Goal: Task Accomplishment & Management: Use online tool/utility

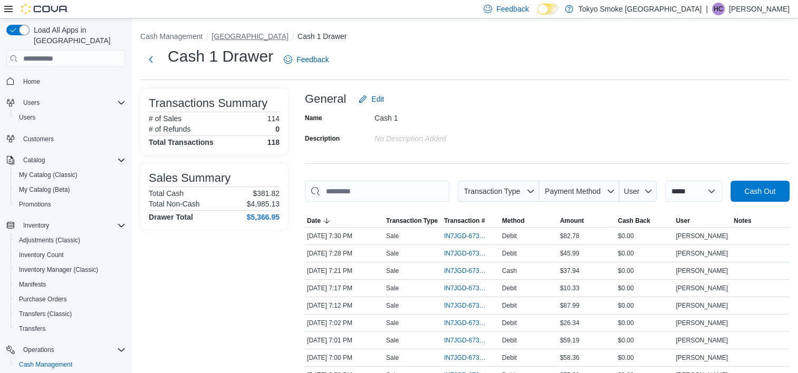
scroll to position [99, 0]
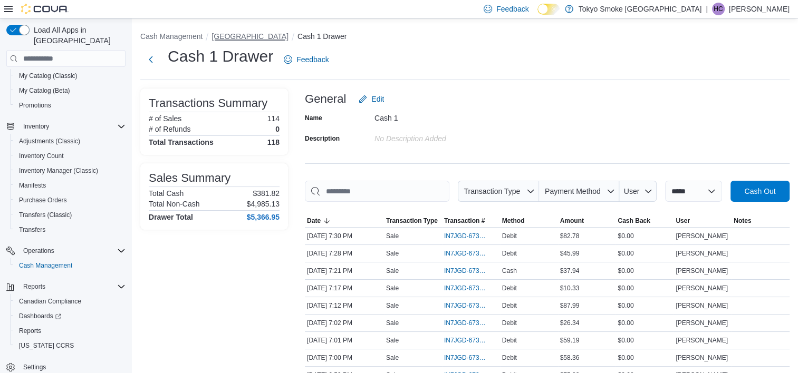
click at [245, 34] on button "[GEOGRAPHIC_DATA]" at bounding box center [249, 36] width 77 height 8
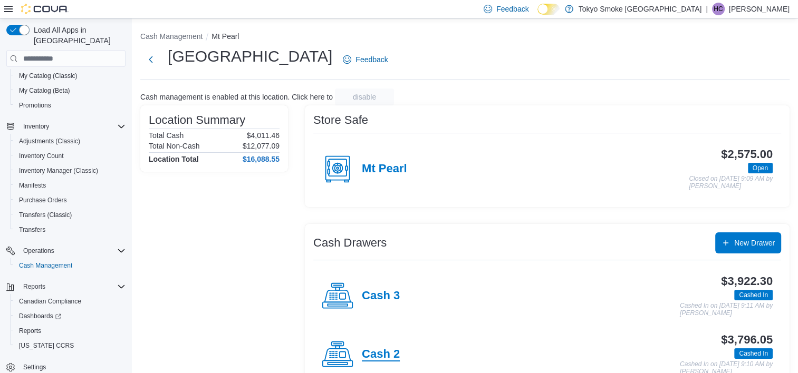
click at [388, 359] on h4 "Cash 2" at bounding box center [381, 355] width 38 height 14
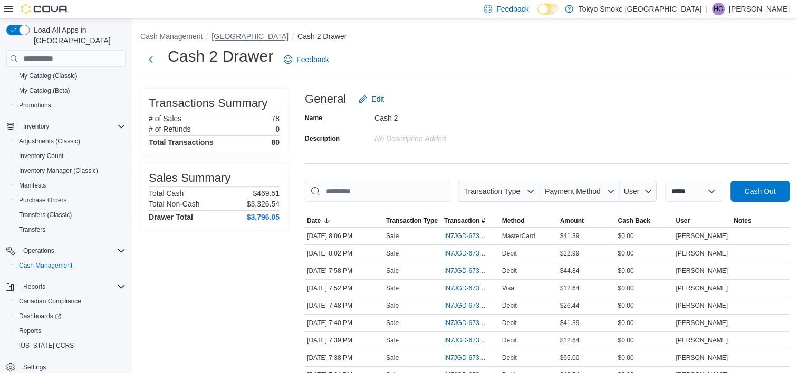
click at [256, 34] on button "[GEOGRAPHIC_DATA]" at bounding box center [249, 36] width 77 height 8
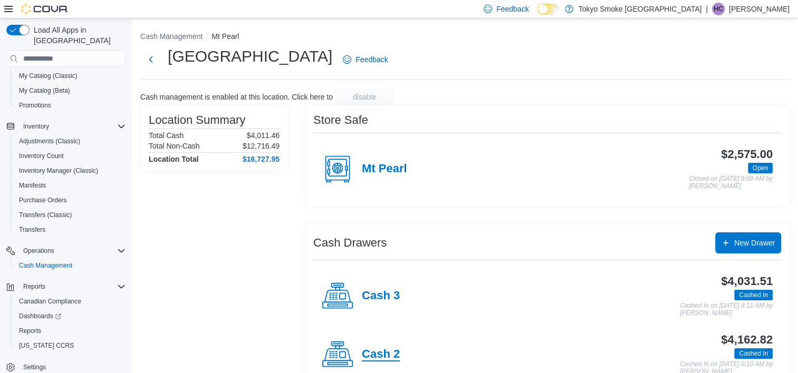
click at [387, 351] on h4 "Cash 2" at bounding box center [381, 355] width 38 height 14
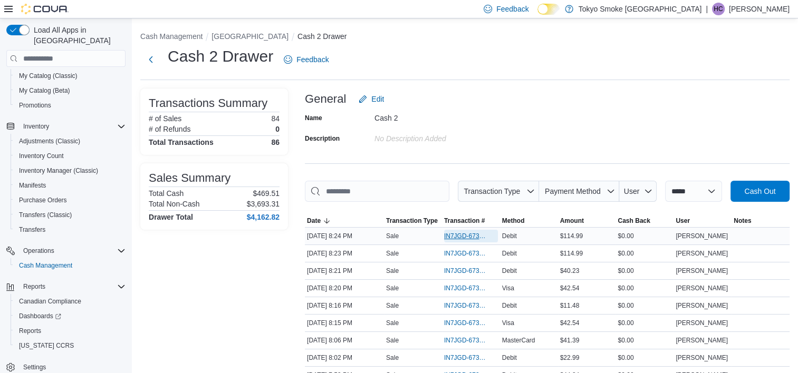
click at [463, 238] on span "IN7JGD-6733920" at bounding box center [465, 236] width 43 height 8
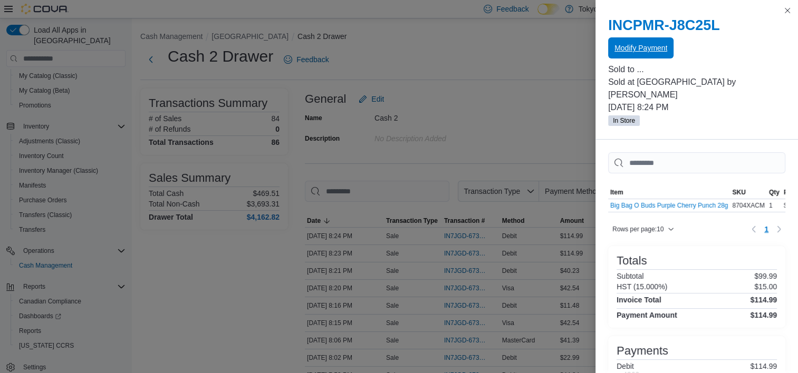
click at [637, 55] on span "Modify Payment" at bounding box center [640, 47] width 53 height 21
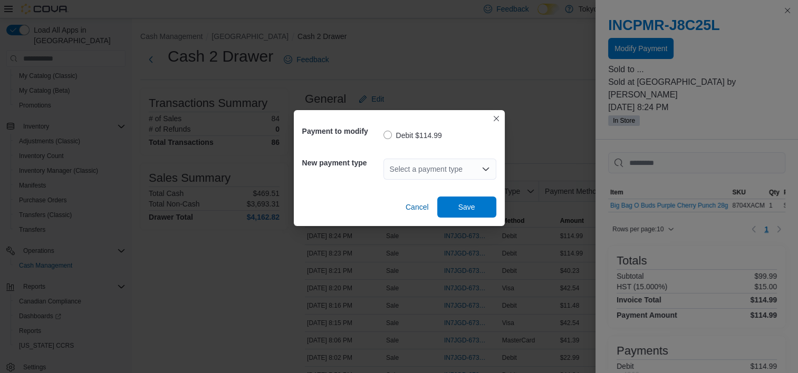
click at [412, 172] on div "Select a payment type" at bounding box center [439, 169] width 113 height 21
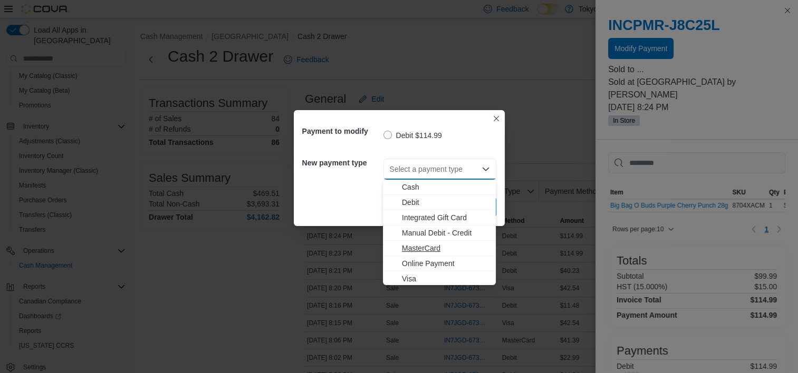
click at [422, 243] on button "MasterCard" at bounding box center [439, 248] width 113 height 15
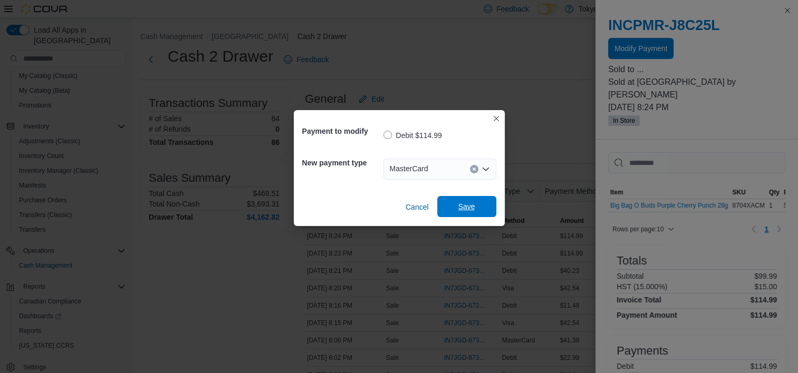
click at [460, 208] on span "Save" at bounding box center [466, 206] width 17 height 11
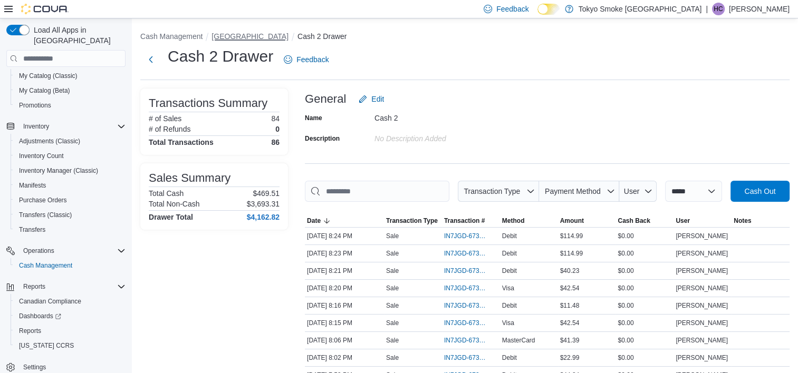
click at [285, 35] on button "[GEOGRAPHIC_DATA]" at bounding box center [249, 36] width 77 height 8
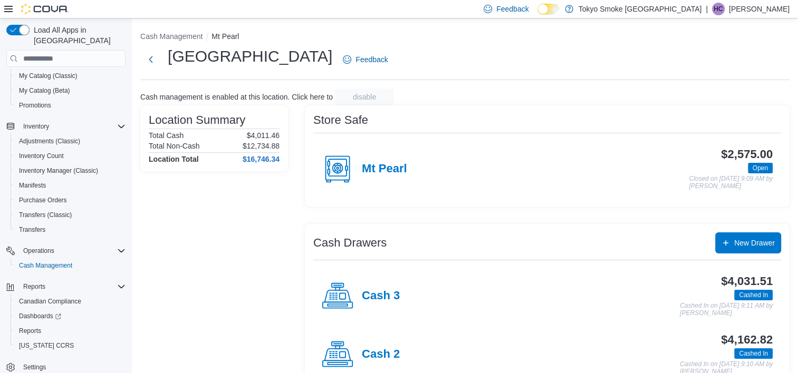
click at [226, 184] on div "Location Summary Total Cash $4,011.46 Total Non-Cash $12,734.88 Location Total …" at bounding box center [214, 278] width 148 height 346
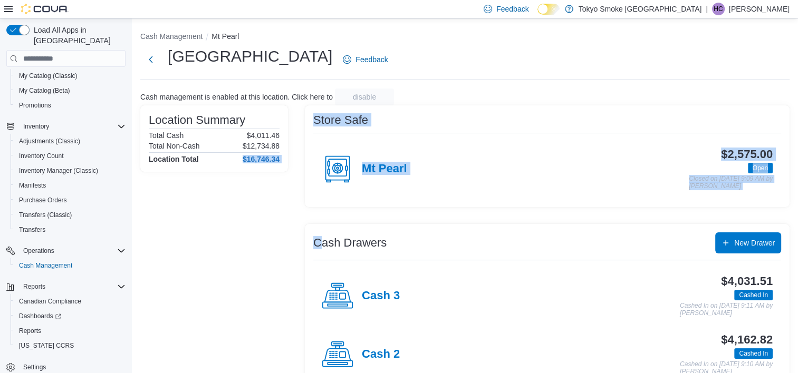
drag, startPoint x: 318, startPoint y: 218, endPoint x: 224, endPoint y: 213, distance: 94.5
click at [224, 213] on div "Location Summary Total Cash $4,011.46 Total Non-Cash $12,734.88 Location Total …" at bounding box center [464, 278] width 649 height 346
click at [225, 212] on div "Location Summary Total Cash $4,011.46 Total Non-Cash $12,734.88 Location Total …" at bounding box center [214, 278] width 148 height 346
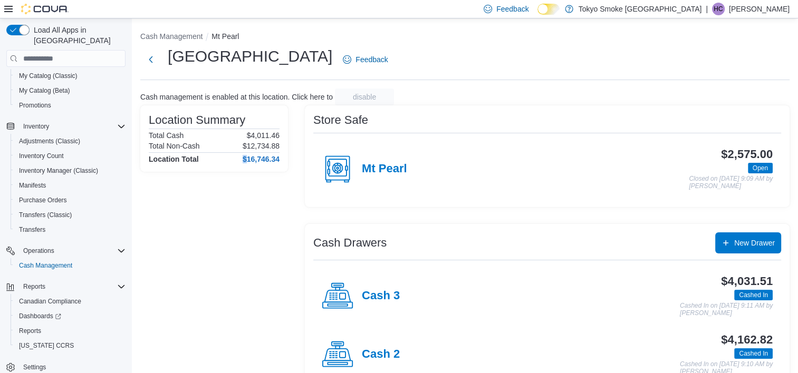
click at [225, 212] on div "Location Summary Total Cash $4,011.46 Total Non-Cash $12,734.88 Location Total …" at bounding box center [214, 278] width 148 height 346
drag, startPoint x: 225, startPoint y: 212, endPoint x: 244, endPoint y: 280, distance: 70.6
click at [245, 275] on div "Location Summary Total Cash $4,011.46 Total Non-Cash $12,734.88 Location Total …" at bounding box center [214, 278] width 148 height 346
click at [247, 263] on div "Location Summary Total Cash $4,011.46 Total Non-Cash $12,734.88 Location Total …" at bounding box center [214, 278] width 148 height 346
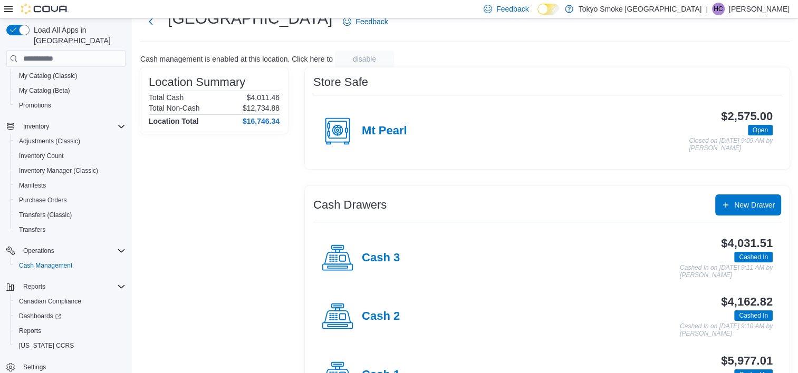
scroll to position [85, 0]
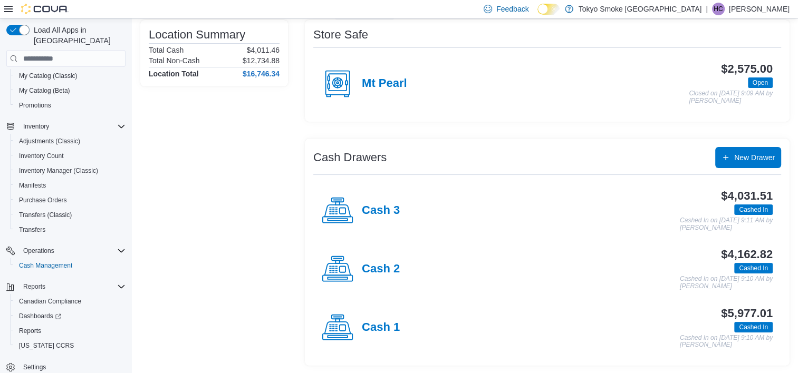
click at [364, 334] on div "Cash 1" at bounding box center [361, 328] width 78 height 32
click at [363, 334] on div "Cash Management [GEOGRAPHIC_DATA] [GEOGRAPHIC_DATA] Feedback Cash management is…" at bounding box center [465, 153] width 666 height 441
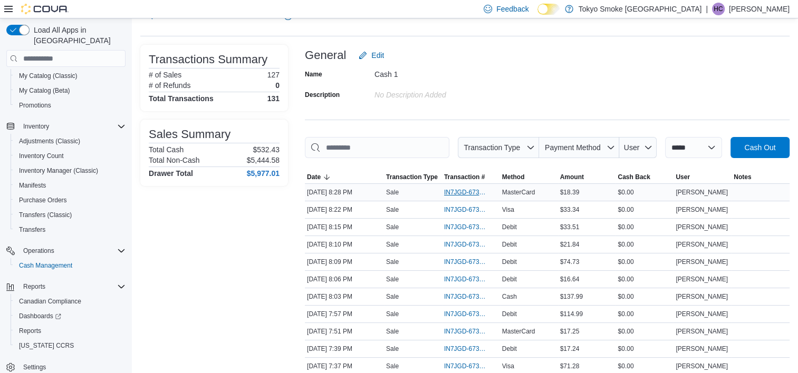
scroll to position [105, 0]
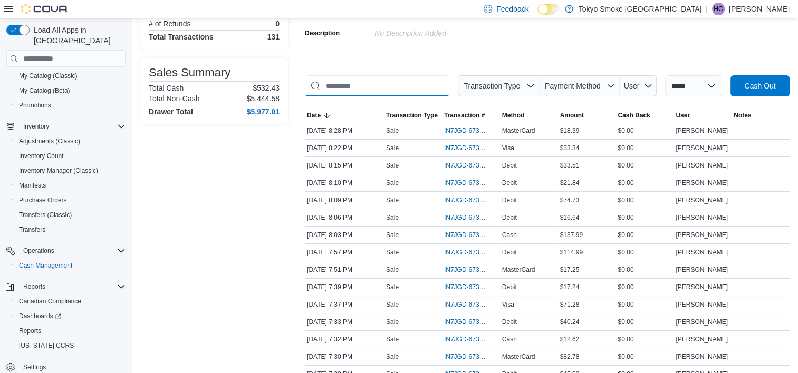
click at [392, 89] on input "This is a search bar. As you type, the results lower in the page will automatic…" at bounding box center [377, 85] width 144 height 21
type input "*****"
drag, startPoint x: 421, startPoint y: 79, endPoint x: 467, endPoint y: 33, distance: 64.9
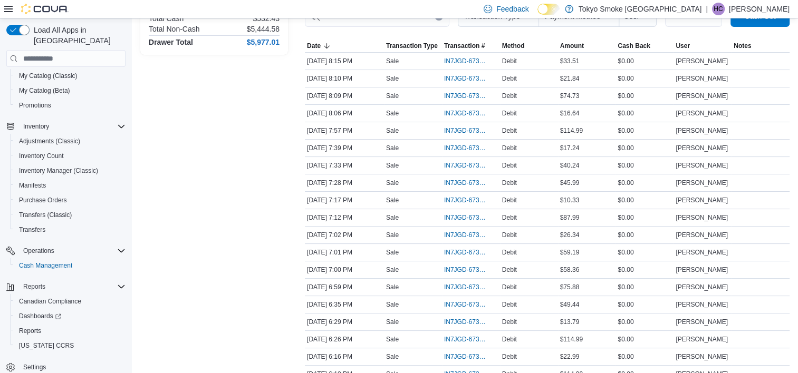
scroll to position [158, 0]
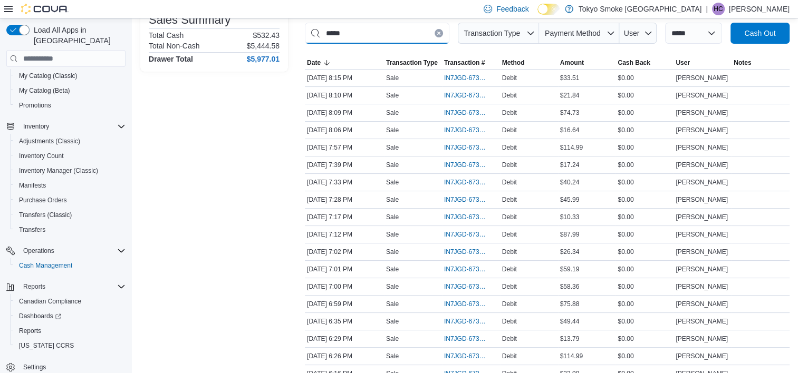
click at [373, 38] on input "*****" at bounding box center [377, 33] width 144 height 21
type input "*"
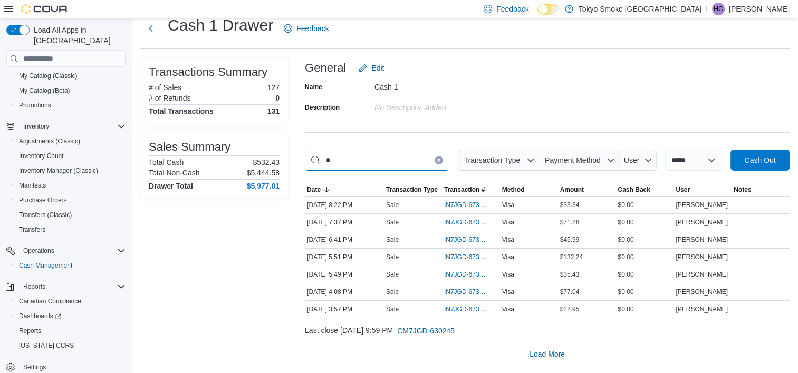
scroll to position [30, 0]
type input "****"
click at [376, 162] on input "****" at bounding box center [377, 161] width 144 height 21
click at [374, 164] on input "****" at bounding box center [377, 161] width 144 height 21
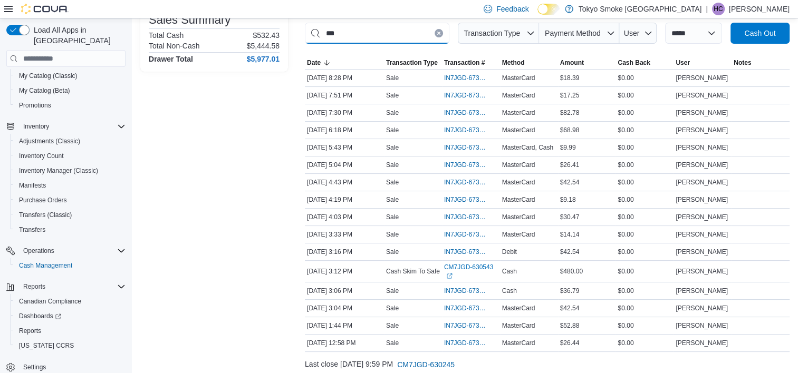
scroll to position [134, 0]
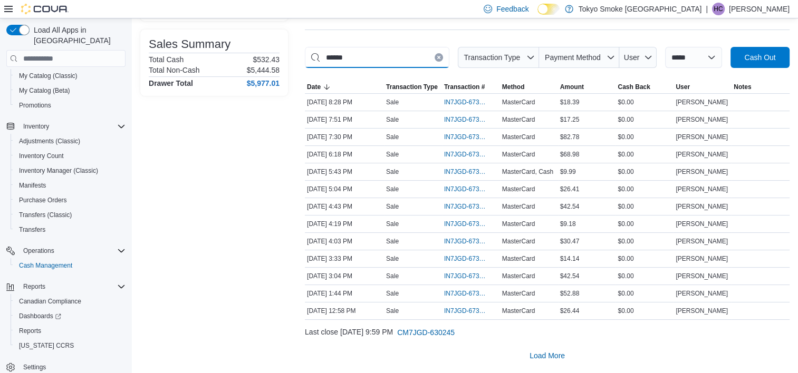
type input "******"
click at [471, 122] on span "IN7JGD-6733724" at bounding box center [465, 119] width 43 height 8
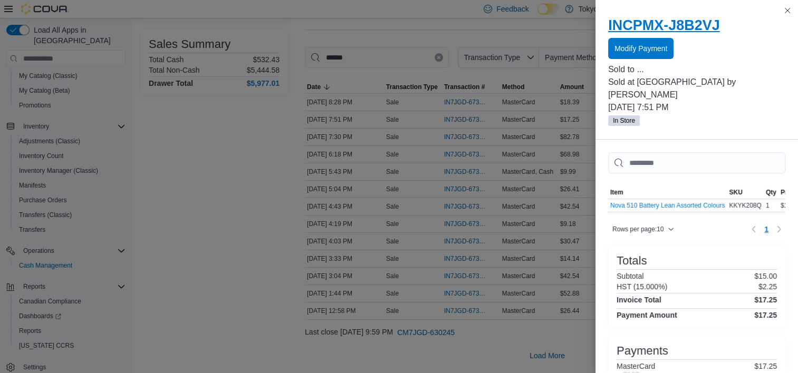
click at [618, 33] on h2 "INCPMX-J8B2VJ" at bounding box center [696, 25] width 177 height 17
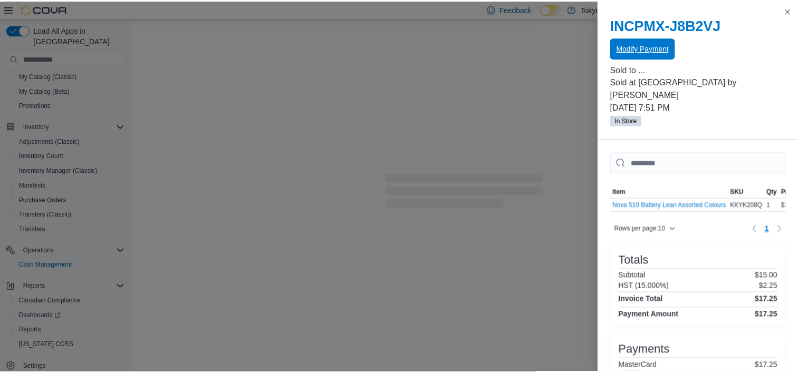
scroll to position [75, 0]
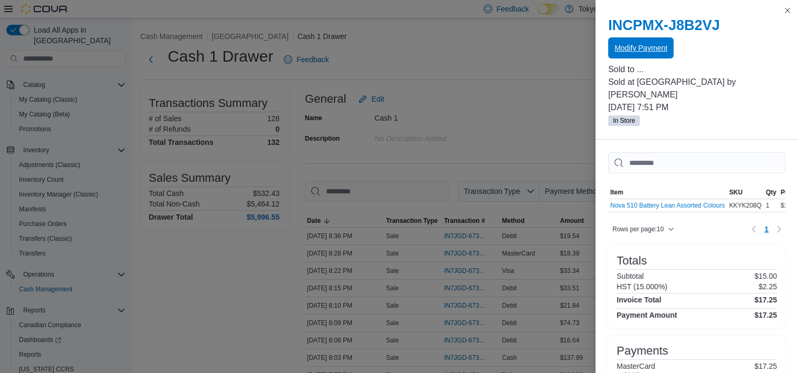
click at [636, 43] on span "Modify Payment" at bounding box center [640, 48] width 53 height 11
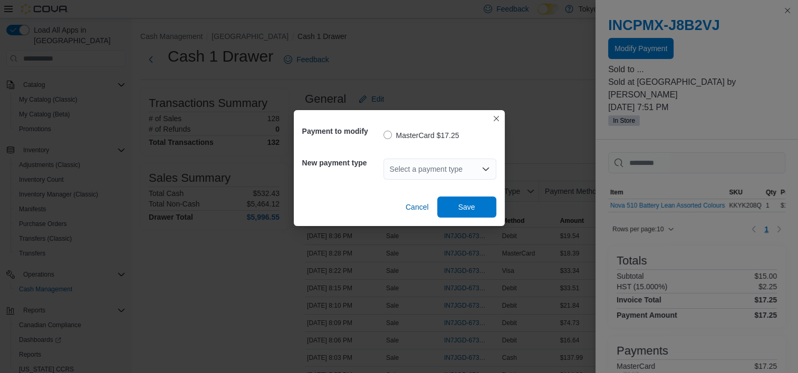
click at [445, 181] on div "Select a payment type" at bounding box center [439, 169] width 113 height 34
click at [437, 169] on div "Select a payment type" at bounding box center [439, 169] width 113 height 21
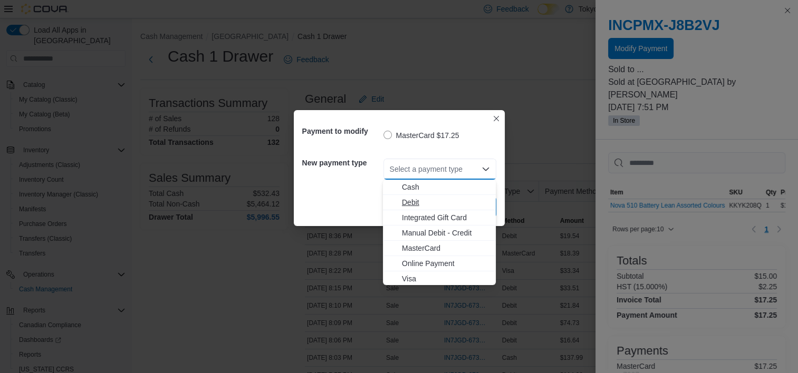
click at [408, 203] on span "Debit" at bounding box center [446, 202] width 88 height 11
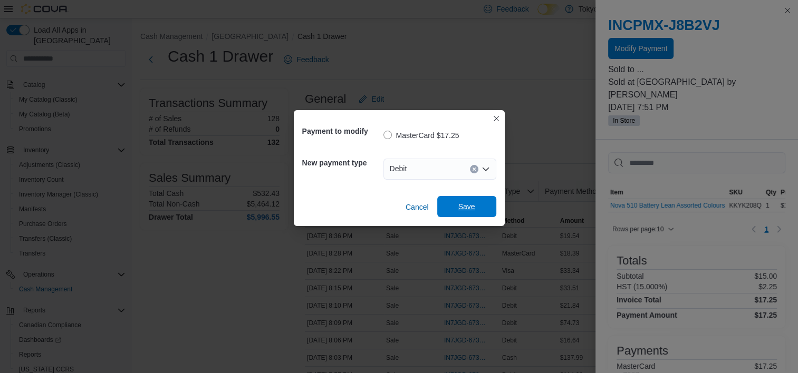
click at [468, 212] on span "Save" at bounding box center [466, 206] width 46 height 21
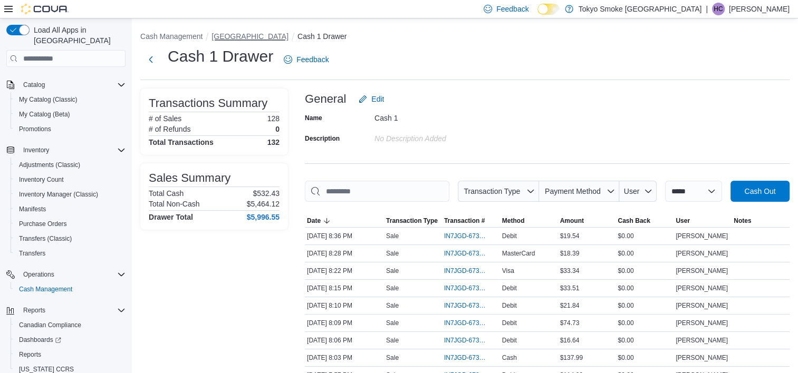
click at [284, 34] on button "[GEOGRAPHIC_DATA]" at bounding box center [249, 36] width 77 height 8
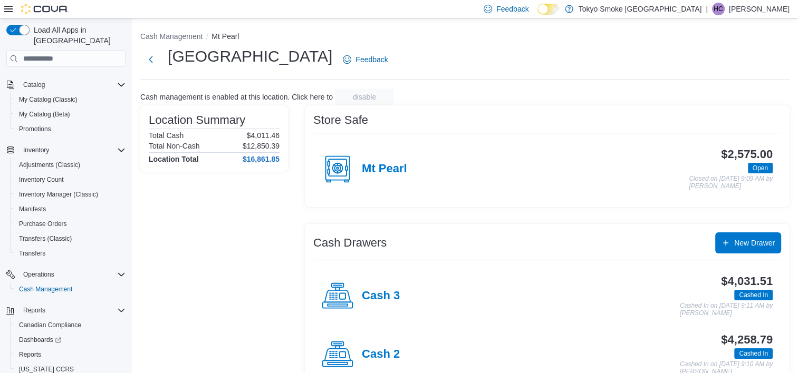
scroll to position [85, 0]
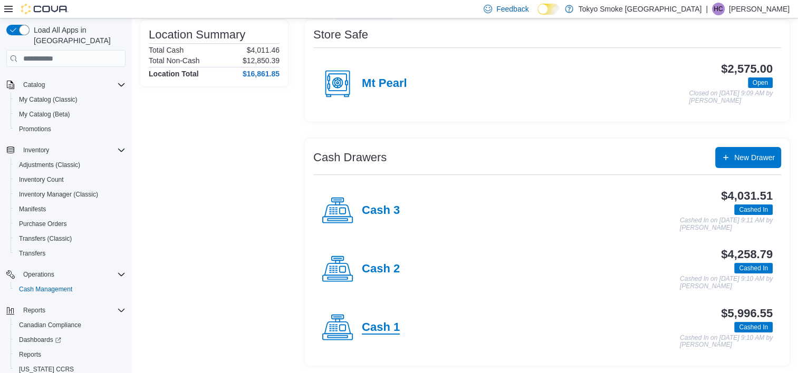
click at [380, 332] on h4 "Cash 1" at bounding box center [381, 328] width 38 height 14
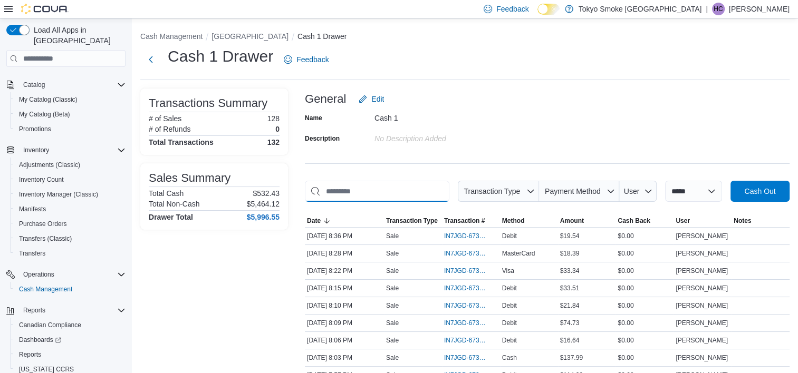
click at [382, 188] on input "This is a search bar. As you type, the results lower in the page will automatic…" at bounding box center [377, 191] width 144 height 21
drag, startPoint x: 388, startPoint y: 190, endPoint x: 393, endPoint y: 197, distance: 7.9
click at [386, 200] on input "This is a search bar. As you type, the results lower in the page will automatic…" at bounding box center [377, 191] width 144 height 21
click at [380, 187] on input "****" at bounding box center [377, 191] width 144 height 21
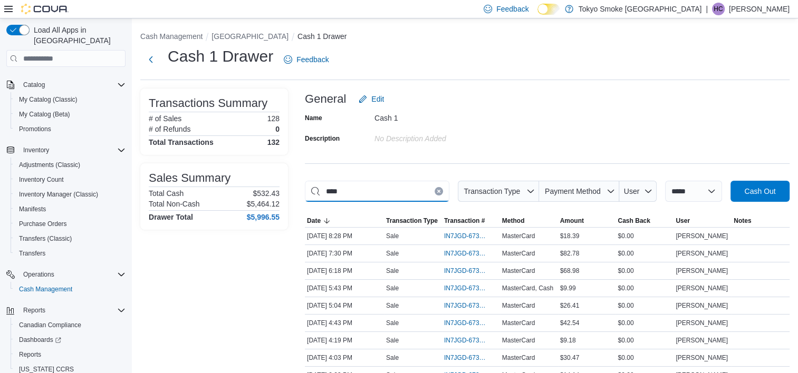
click at [380, 187] on input "****" at bounding box center [377, 191] width 144 height 21
click at [382, 187] on input "****" at bounding box center [377, 191] width 144 height 21
type input "**"
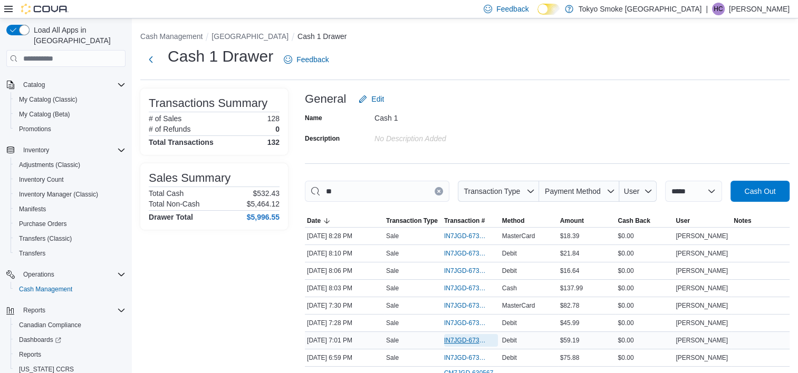
click at [468, 341] on span "IN7JGD-6733365" at bounding box center [465, 340] width 43 height 8
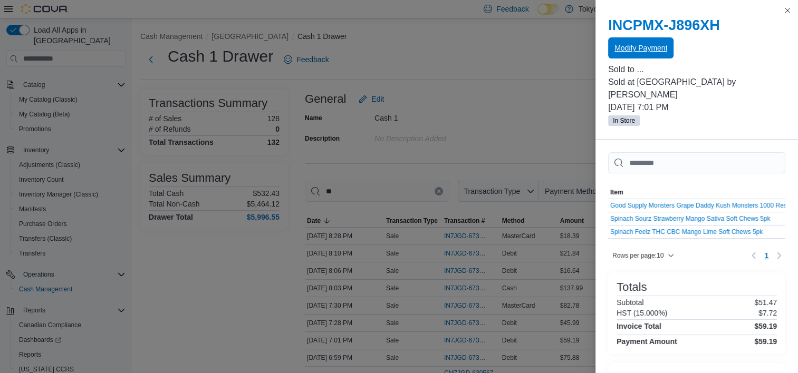
click at [637, 54] on span "Modify Payment" at bounding box center [640, 47] width 53 height 21
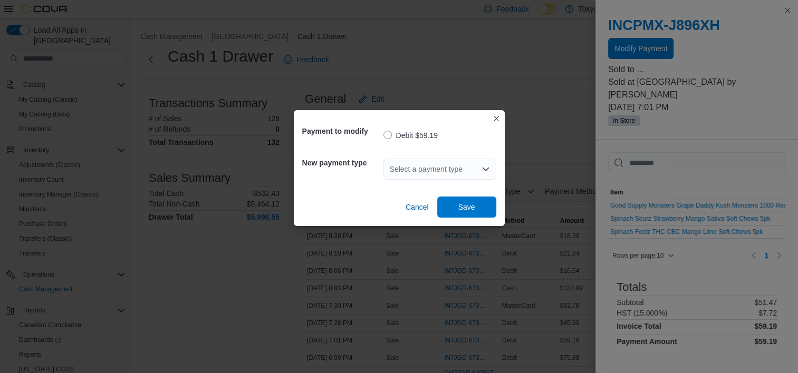
click at [405, 176] on div "Select a payment type" at bounding box center [439, 169] width 113 height 21
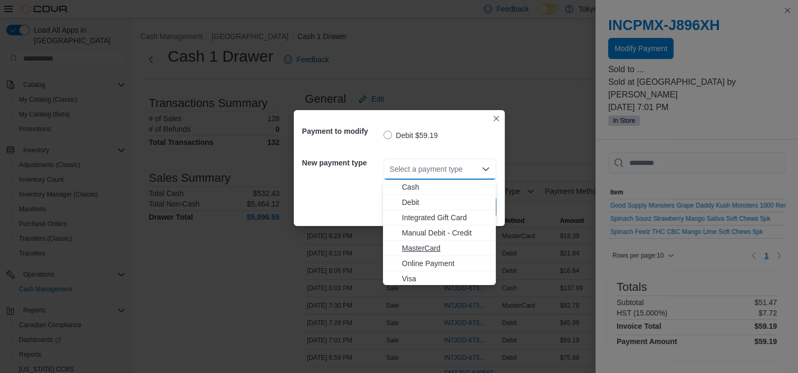
click at [418, 251] on span "MasterCard" at bounding box center [446, 248] width 88 height 11
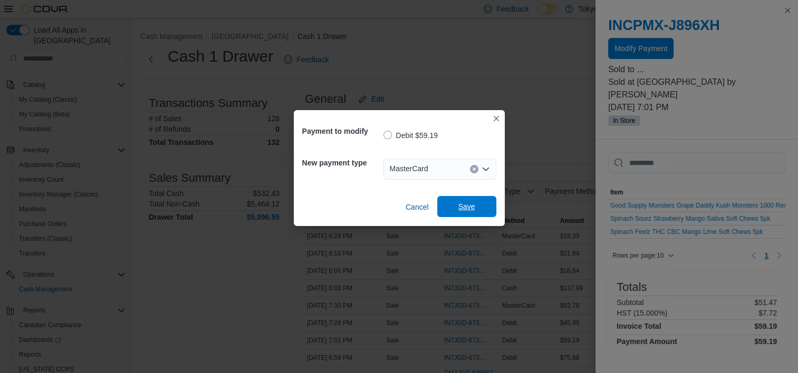
click at [472, 210] on span "Save" at bounding box center [466, 206] width 17 height 11
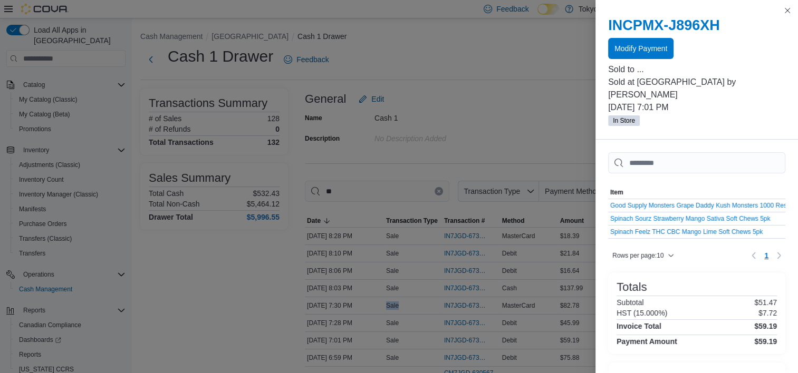
click at [388, 297] on td "Transaction Type Sale" at bounding box center [413, 305] width 58 height 17
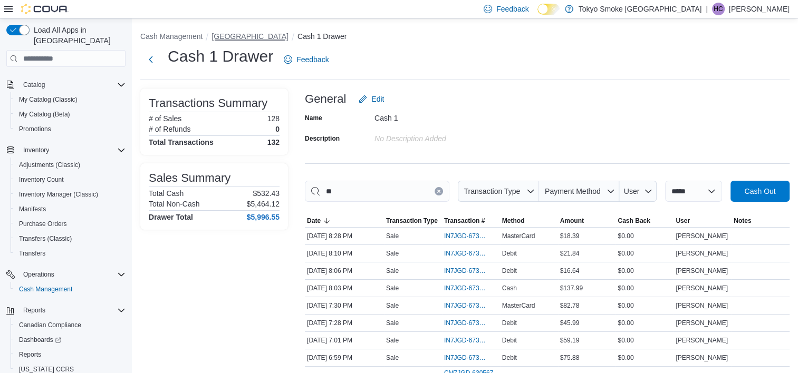
click at [248, 34] on button "[GEOGRAPHIC_DATA]" at bounding box center [249, 36] width 77 height 8
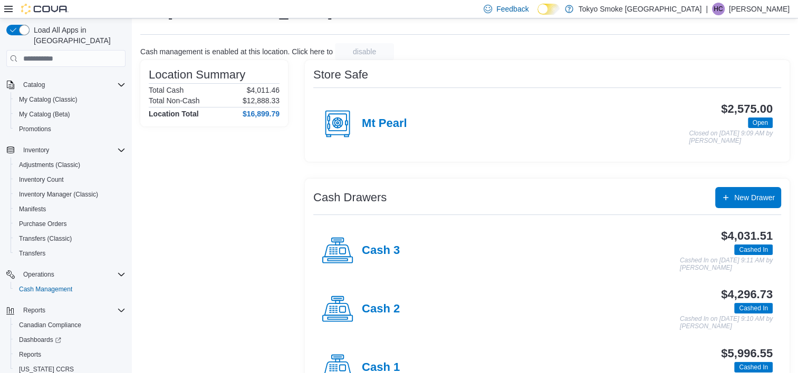
scroll to position [85, 0]
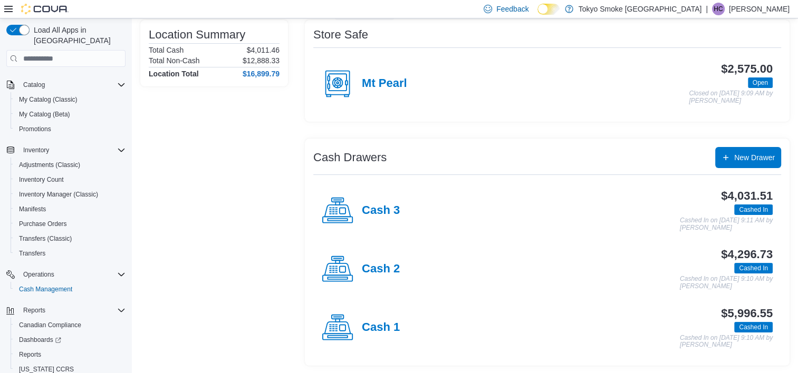
click at [381, 334] on div "Cash 1" at bounding box center [361, 328] width 78 height 32
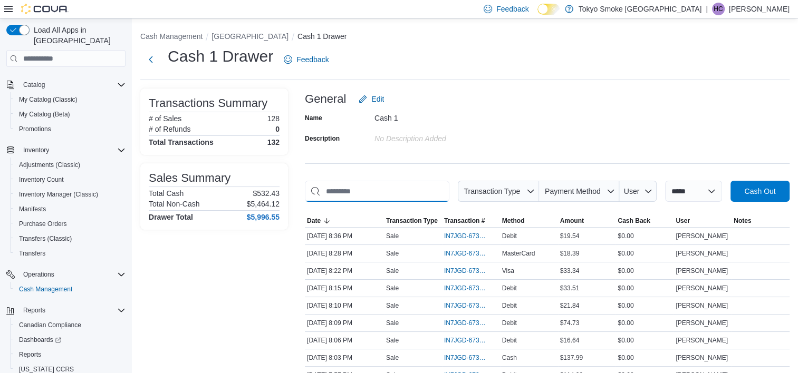
click at [356, 196] on input "This is a search bar. As you type, the results lower in the page will automatic…" at bounding box center [377, 191] width 144 height 21
type input "******"
click at [255, 41] on li "[GEOGRAPHIC_DATA]" at bounding box center [254, 36] width 86 height 11
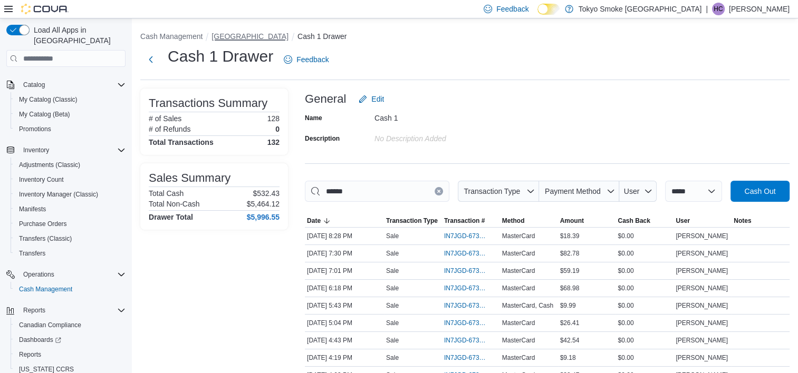
click at [255, 38] on button "[GEOGRAPHIC_DATA]" at bounding box center [249, 36] width 77 height 8
click at [255, 38] on div "**********" at bounding box center [465, 263] width 666 height 490
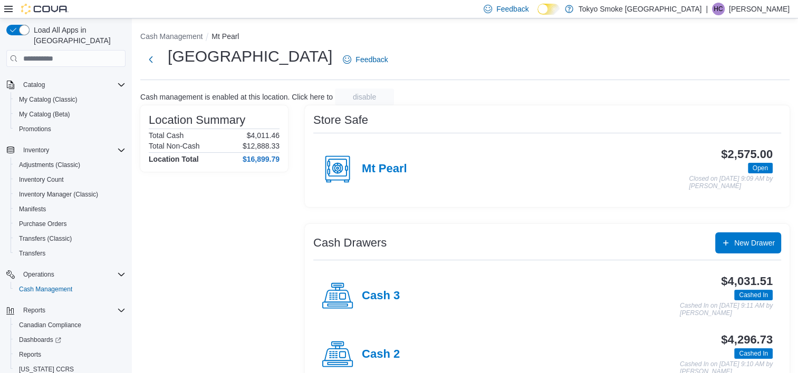
click at [345, 299] on icon at bounding box center [338, 296] width 32 height 32
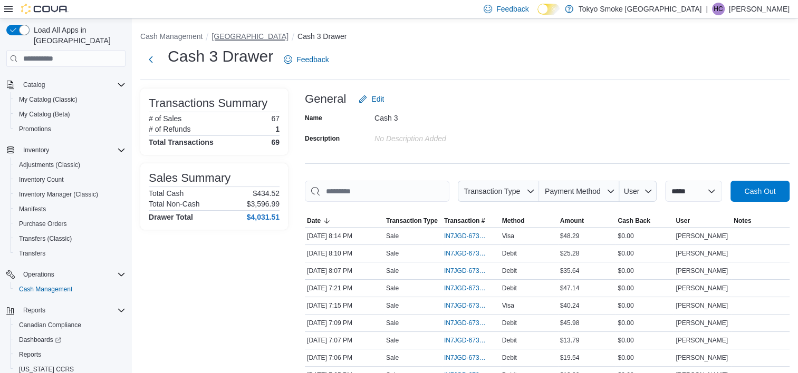
click at [274, 38] on button "[GEOGRAPHIC_DATA]" at bounding box center [249, 36] width 77 height 8
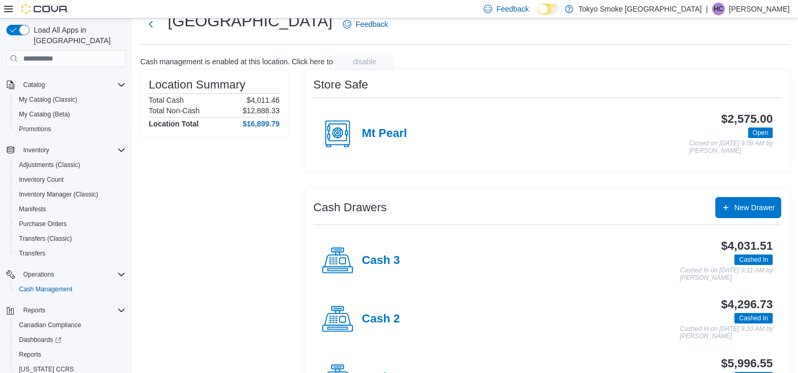
scroll to position [85, 0]
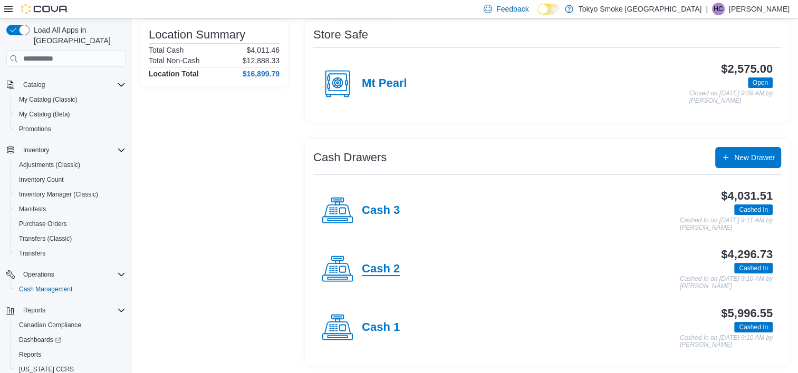
click at [385, 272] on h4 "Cash 2" at bounding box center [381, 270] width 38 height 14
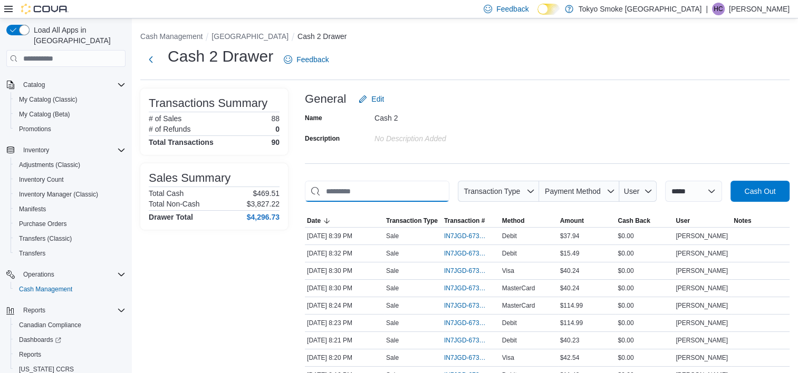
click at [418, 200] on input "This is a search bar. As you type, the results lower in the page will automatic…" at bounding box center [377, 191] width 144 height 21
click at [364, 193] on input "*****" at bounding box center [377, 191] width 144 height 21
click at [365, 196] on input "*****" at bounding box center [377, 191] width 144 height 21
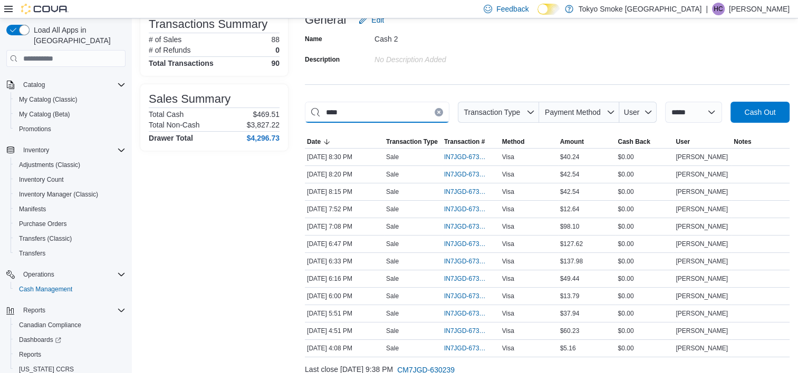
scroll to position [105, 0]
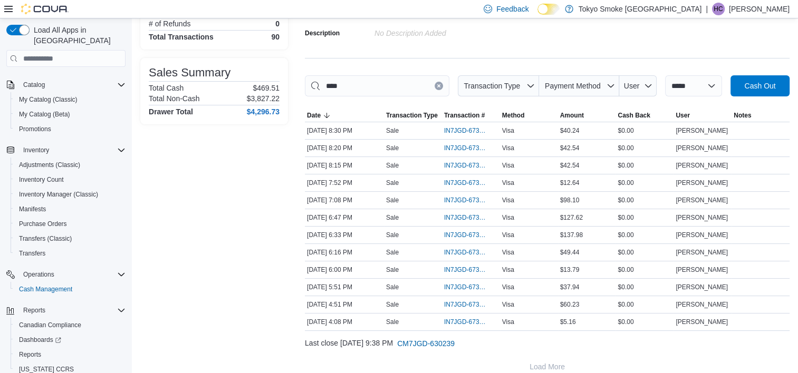
click at [205, 245] on div "Transactions Summary # of Sales 88 # of Refunds 0 Total Transactions 90 Sales S…" at bounding box center [214, 180] width 148 height 394
click at [386, 85] on input "****" at bounding box center [377, 85] width 144 height 21
type input "*"
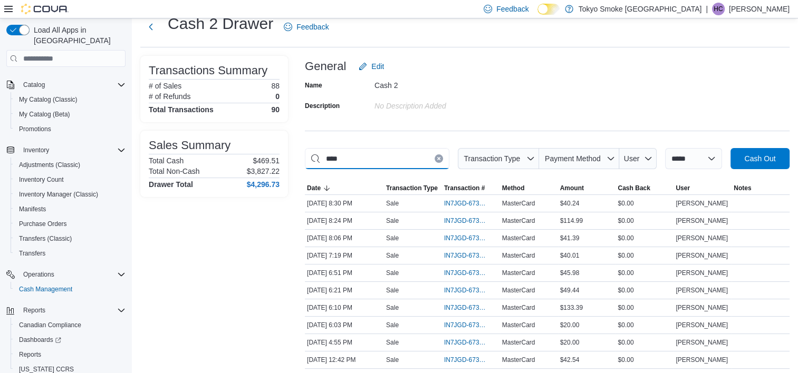
scroll to position [0, 0]
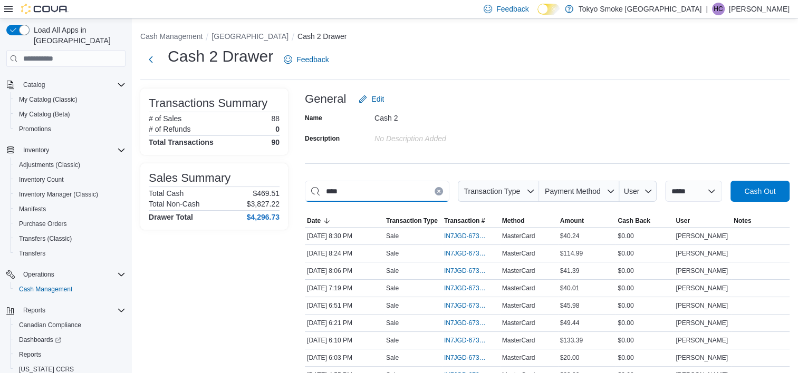
type input "****"
click at [280, 32] on div "**********" at bounding box center [465, 237] width 666 height 438
click at [276, 35] on button "[GEOGRAPHIC_DATA]" at bounding box center [249, 36] width 77 height 8
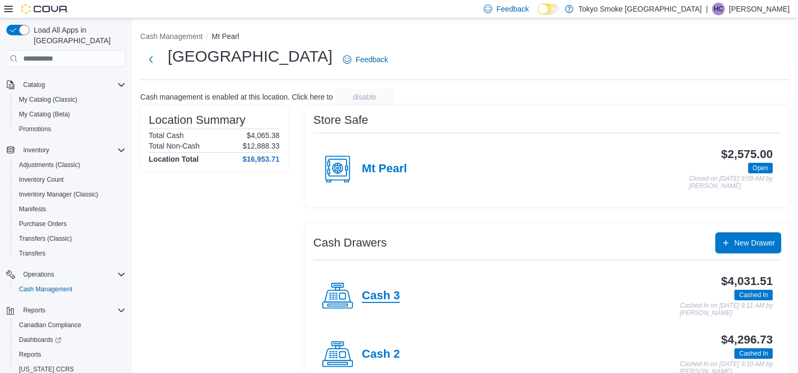
click at [390, 293] on h4 "Cash 3" at bounding box center [381, 296] width 38 height 14
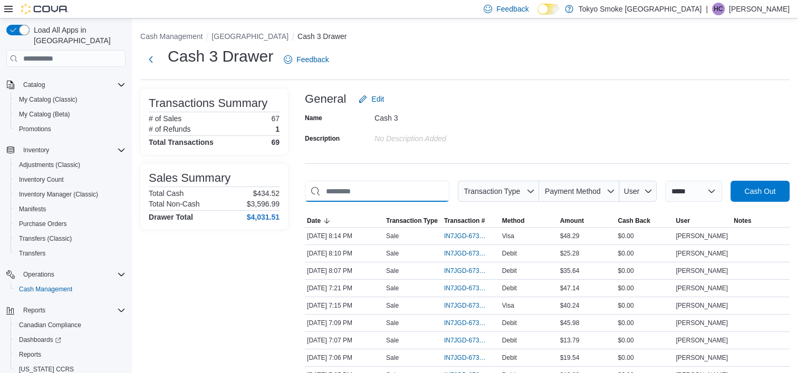
click at [392, 186] on input "This is a search bar. As you type, the results lower in the page will automatic…" at bounding box center [377, 191] width 144 height 21
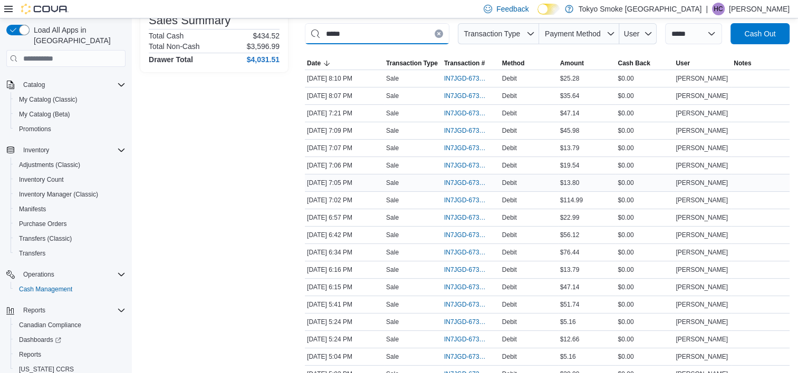
scroll to position [158, 0]
type input "*"
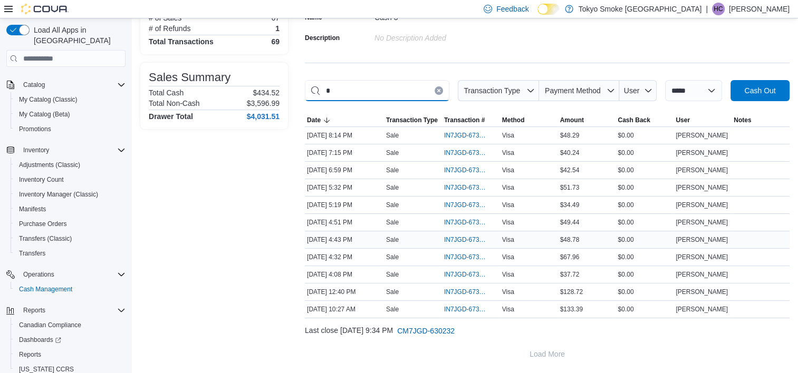
scroll to position [99, 0]
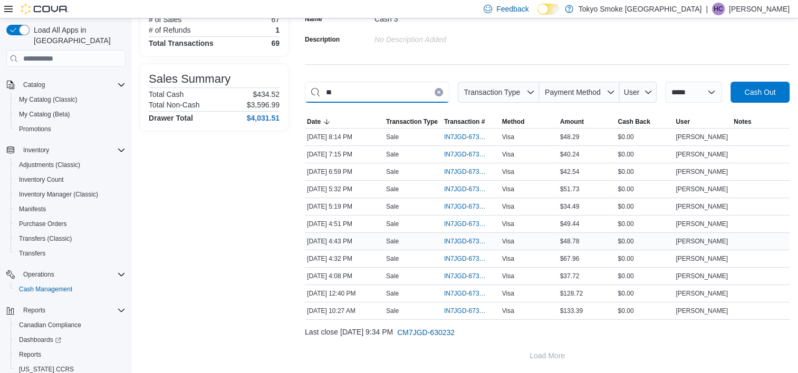
type input "*"
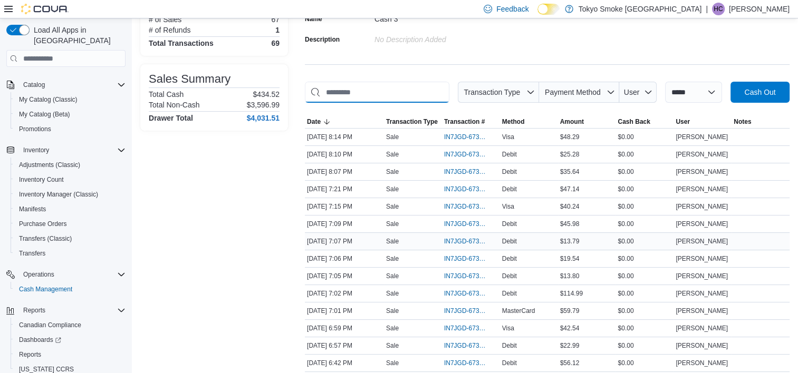
scroll to position [158, 0]
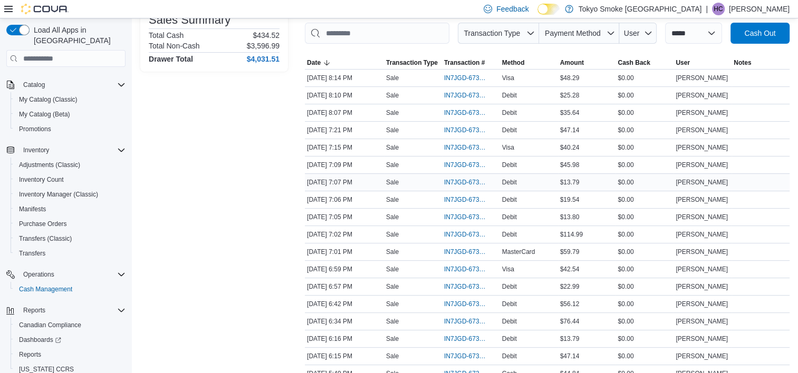
click at [421, 179] on div "Sale" at bounding box center [413, 182] width 58 height 13
click at [337, 32] on input "This is a search bar. As you type, the results lower in the page will automatic…" at bounding box center [377, 33] width 144 height 21
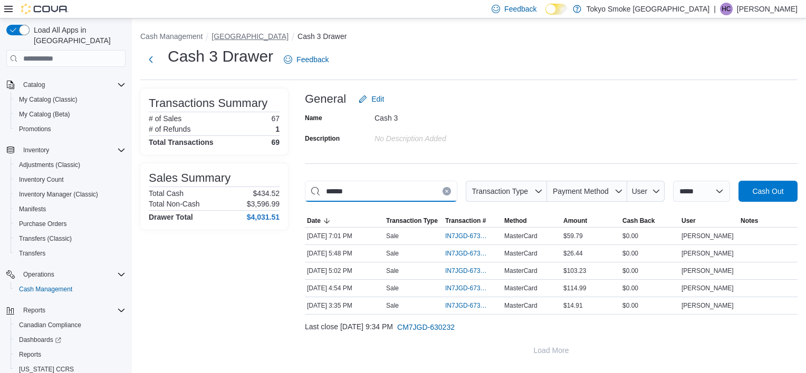
type input "******"
click at [264, 32] on button "[GEOGRAPHIC_DATA]" at bounding box center [249, 36] width 77 height 8
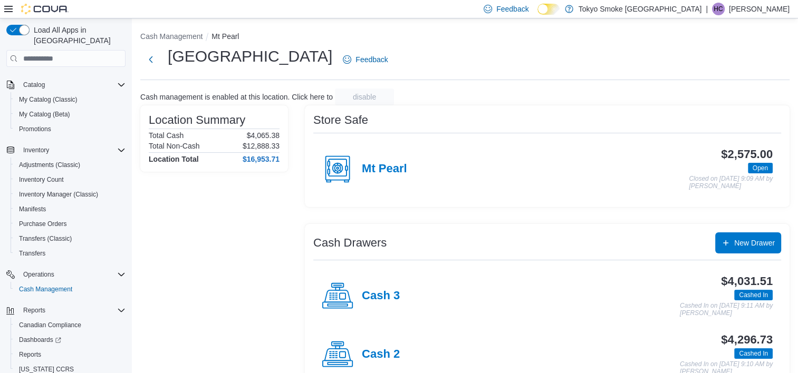
click at [211, 259] on div "Location Summary Total Cash $4,065.38 Total Non-Cash $12,888.33 Location Total …" at bounding box center [214, 278] width 148 height 346
click at [394, 357] on h4 "Cash 2" at bounding box center [381, 355] width 38 height 14
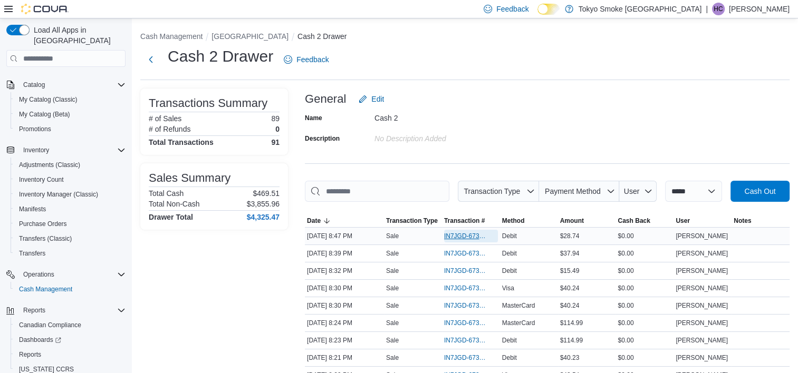
click at [468, 235] on span "IN7JGD-6734084" at bounding box center [465, 236] width 43 height 8
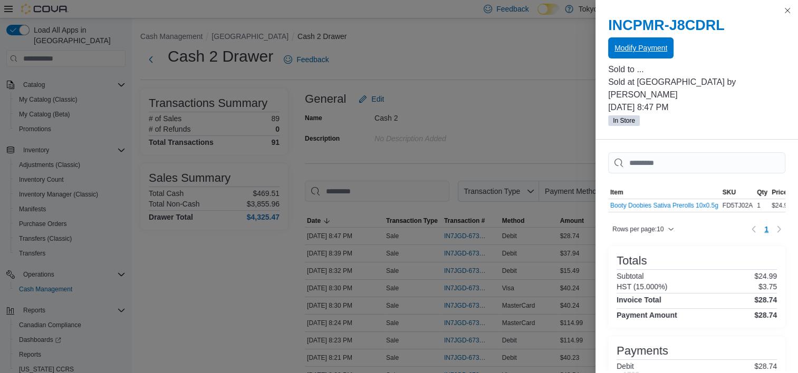
click at [627, 44] on span "Modify Payment" at bounding box center [640, 48] width 53 height 11
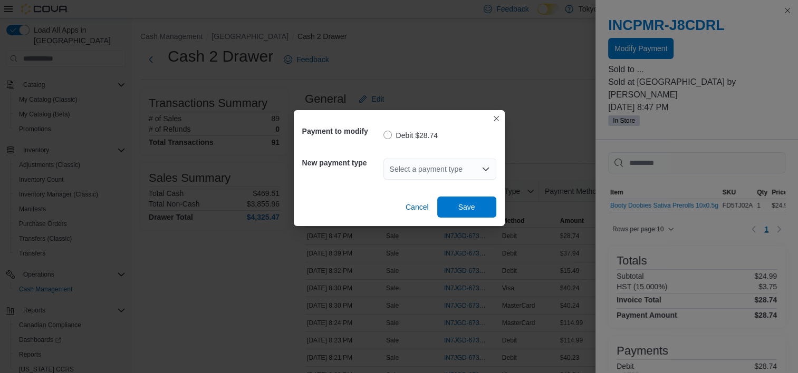
click at [441, 164] on div "Select a payment type" at bounding box center [439, 169] width 113 height 21
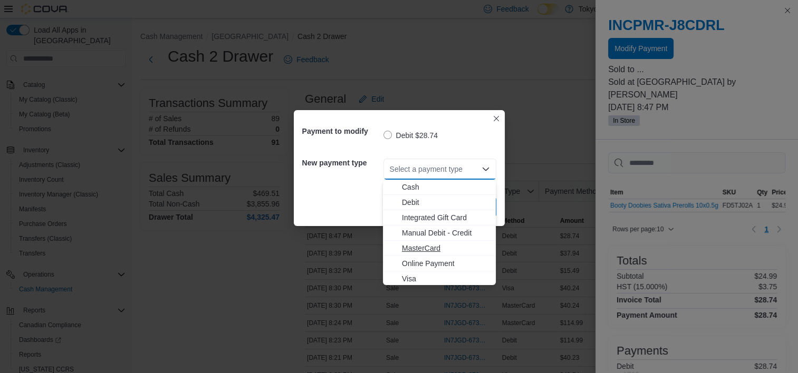
click at [409, 248] on span "MasterCard" at bounding box center [446, 248] width 88 height 11
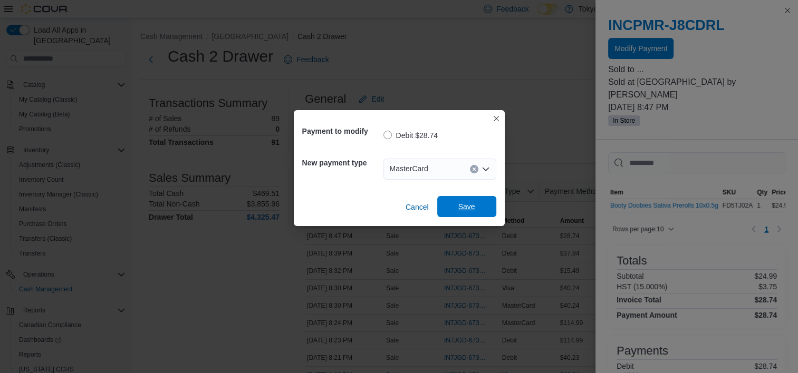
click at [474, 207] on span "Save" at bounding box center [466, 206] width 17 height 11
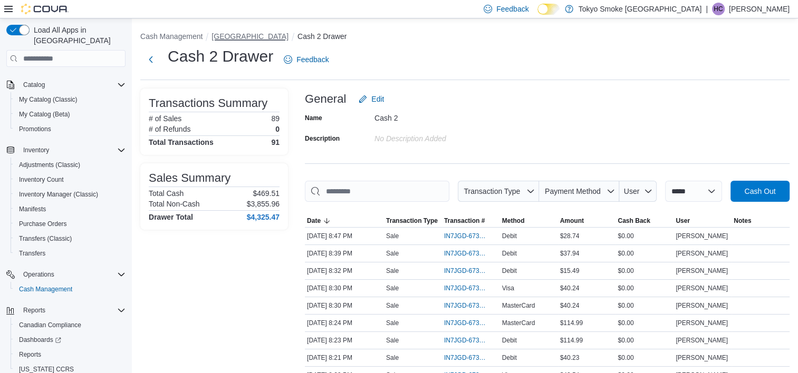
click at [281, 34] on button "[GEOGRAPHIC_DATA]" at bounding box center [249, 36] width 77 height 8
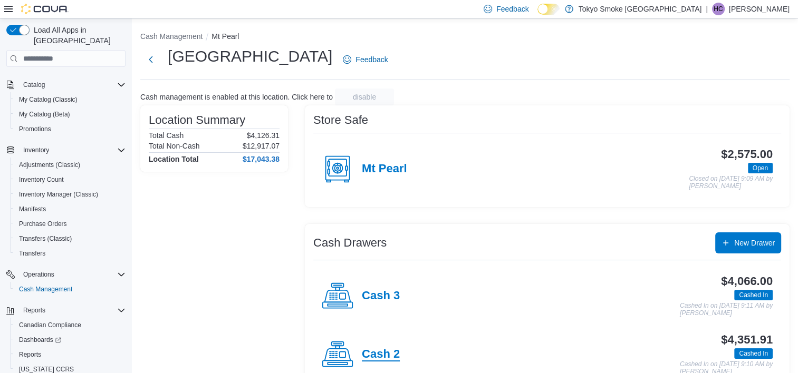
click at [377, 348] on h4 "Cash 2" at bounding box center [381, 355] width 38 height 14
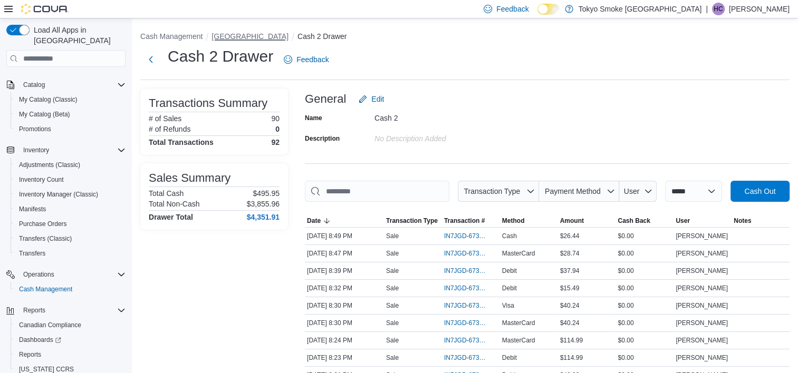
click at [244, 37] on button "[GEOGRAPHIC_DATA]" at bounding box center [249, 36] width 77 height 8
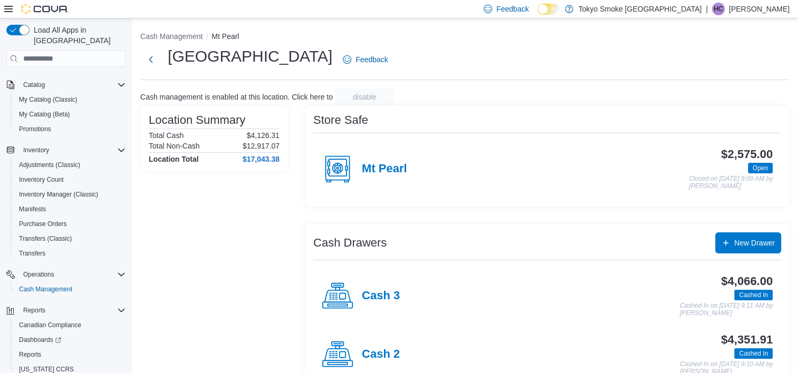
click at [390, 356] on h4 "Cash 2" at bounding box center [381, 355] width 38 height 14
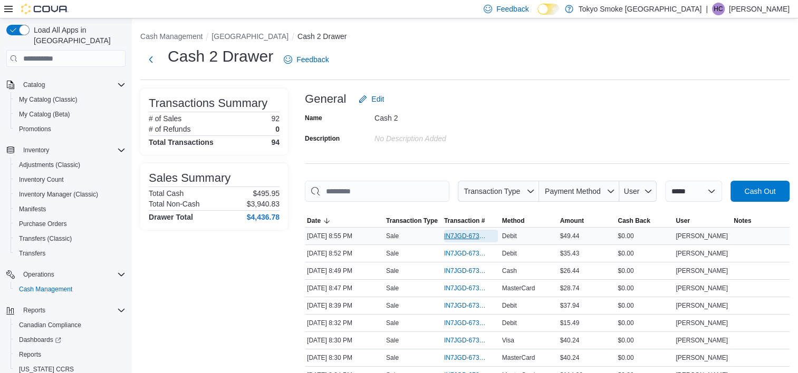
click at [466, 240] on span "IN7JGD-6734142" at bounding box center [471, 236] width 54 height 13
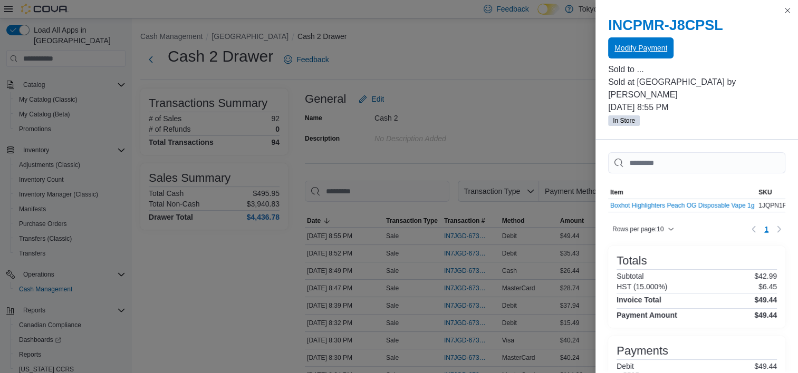
click at [646, 47] on span "Modify Payment" at bounding box center [640, 48] width 53 height 11
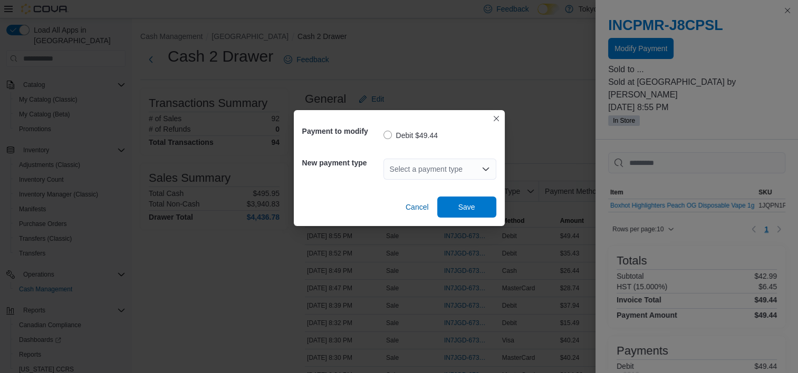
click at [424, 160] on div "Select a payment type" at bounding box center [439, 169] width 113 height 21
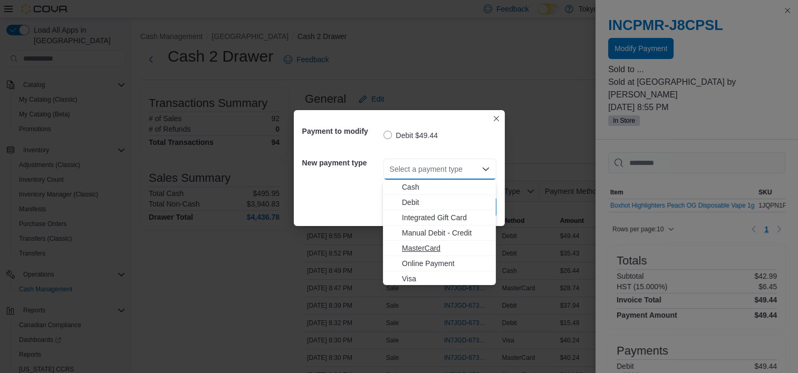
click at [424, 247] on span "MasterCard" at bounding box center [446, 248] width 88 height 11
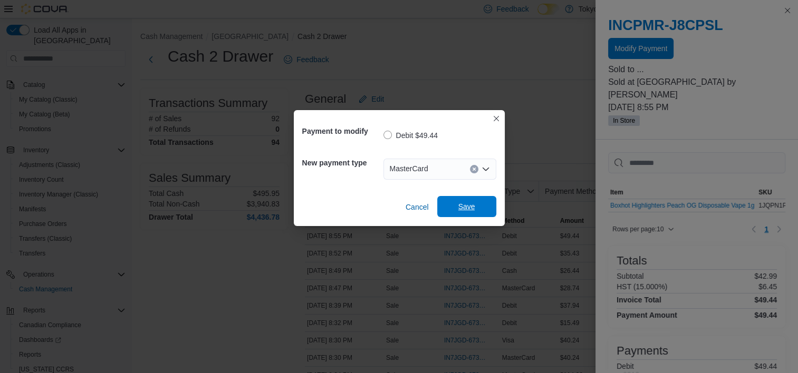
click at [451, 214] on span "Save" at bounding box center [466, 206] width 46 height 21
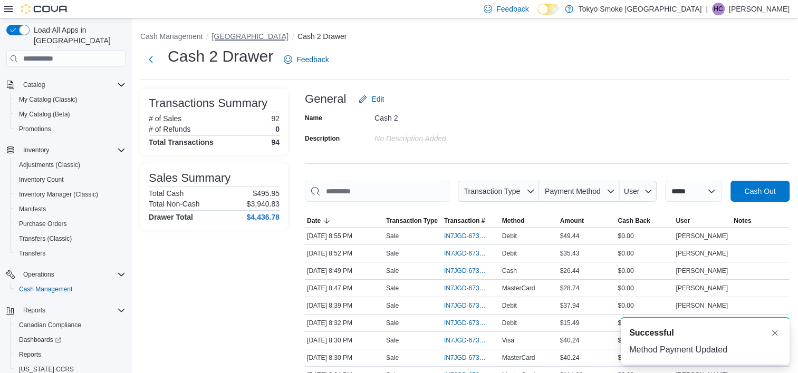
click at [276, 40] on button "[GEOGRAPHIC_DATA]" at bounding box center [249, 36] width 77 height 8
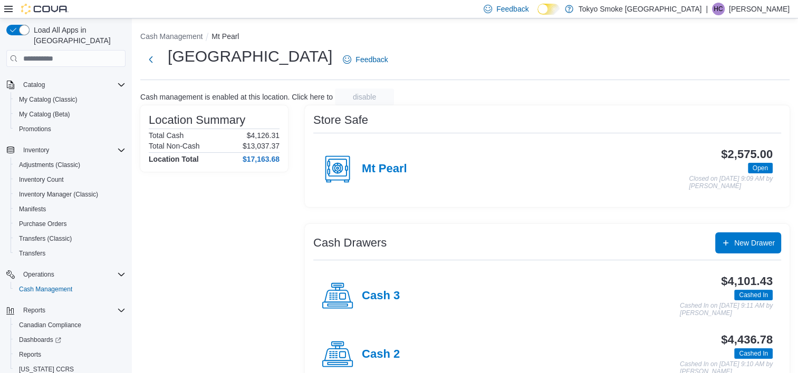
click at [537, 104] on div "Cash management is enabled at this location. Click here to disable" at bounding box center [464, 97] width 649 height 17
click at [274, 256] on div "Location Summary Total Cash $4,126.31 Total Non-Cash $13,037.37 Location Total …" at bounding box center [214, 278] width 148 height 346
click at [273, 191] on div "Location Summary Total Cash $4,126.31 Total Non-Cash $13,037.37 Location Total …" at bounding box center [214, 278] width 148 height 346
drag, startPoint x: 264, startPoint y: 204, endPoint x: 270, endPoint y: 101, distance: 103.6
click at [264, 203] on div "Location Summary Total Cash $4,126.31 Total Non-Cash $13,037.37 Location Total …" at bounding box center [214, 278] width 148 height 346
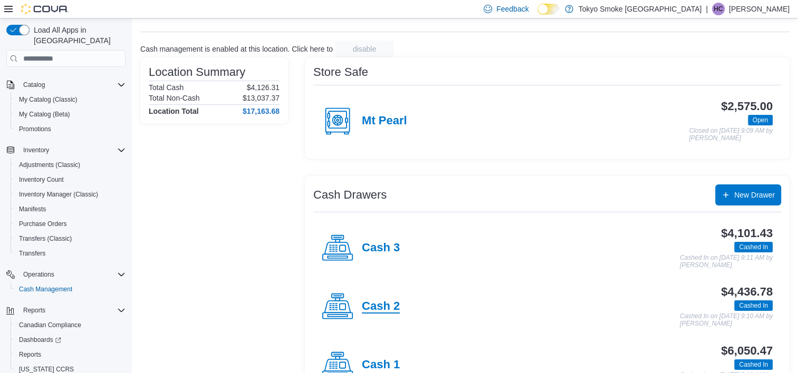
scroll to position [85, 0]
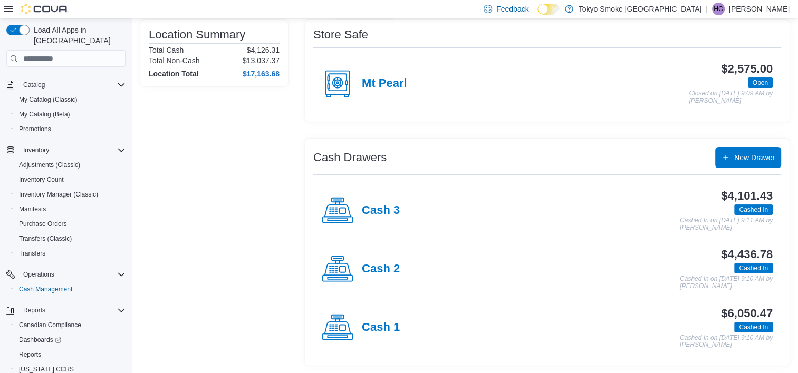
click at [354, 325] on div "Cash 1" at bounding box center [361, 328] width 78 height 32
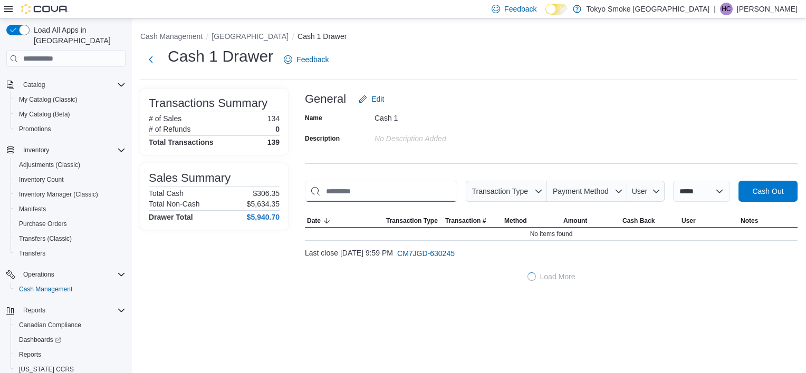
click at [361, 198] on input "This is a search bar. As you type, the results lower in the page will automatic…" at bounding box center [381, 191] width 152 height 21
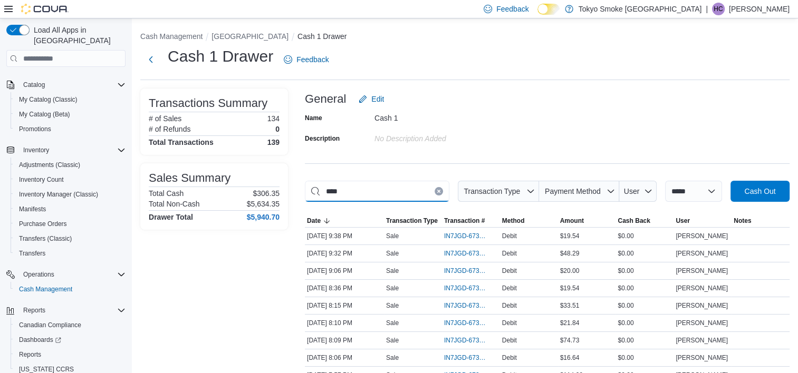
type input "*****"
click at [379, 184] on input "*****" at bounding box center [377, 191] width 144 height 21
type input "*"
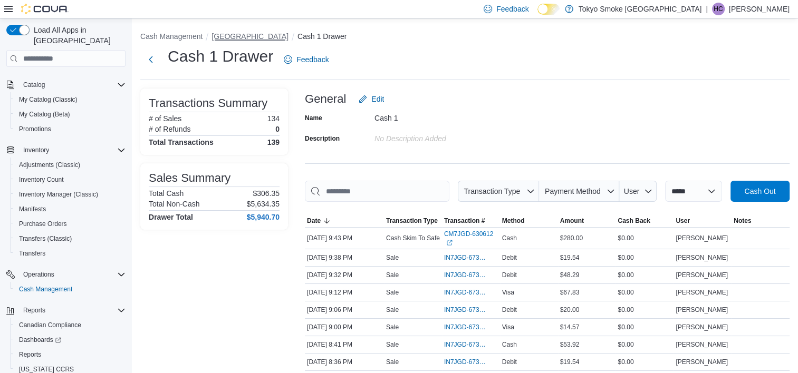
click at [245, 32] on button "[GEOGRAPHIC_DATA]" at bounding box center [249, 36] width 77 height 8
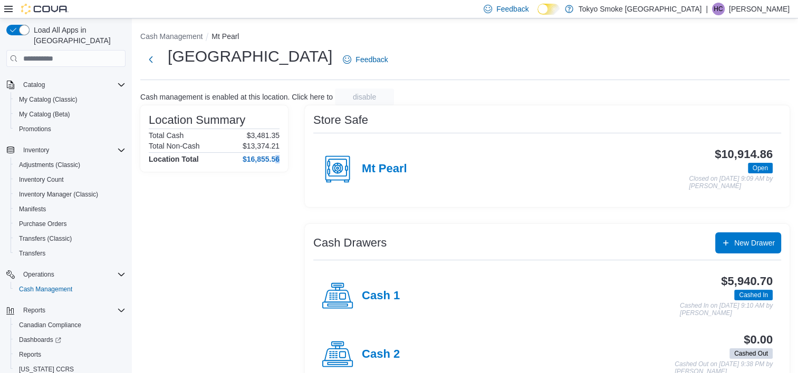
click at [281, 256] on div "Location Summary Total Cash $3,481.35 Total Non-Cash $13,374.21 Location Total …" at bounding box center [214, 278] width 148 height 346
click at [191, 280] on div "Location Summary Total Cash $3,481.35 Total Non-Cash $13,374.21 Location Total …" at bounding box center [214, 278] width 148 height 346
click at [210, 186] on div "Location Summary Total Cash $3,481.35 Total Non-Cash $13,374.21 Location Total …" at bounding box center [214, 278] width 148 height 346
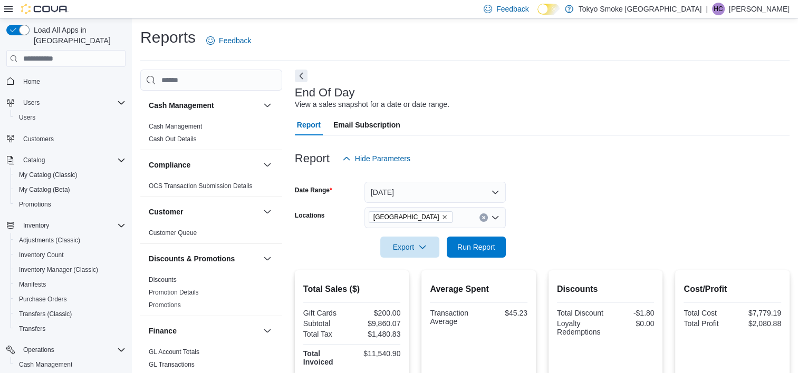
scroll to position [158, 0]
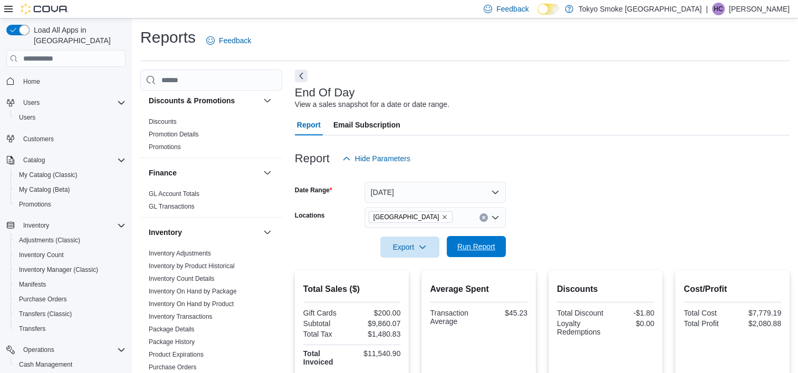
click at [479, 245] on span "Run Report" at bounding box center [476, 246] width 38 height 11
click at [474, 243] on span "Run Report" at bounding box center [476, 246] width 38 height 11
click at [618, 202] on form "Date Range Today Locations Mount Pearl Commonwealth Export Run Report" at bounding box center [542, 213] width 495 height 89
click at [487, 240] on span "Run Report" at bounding box center [476, 246] width 46 height 21
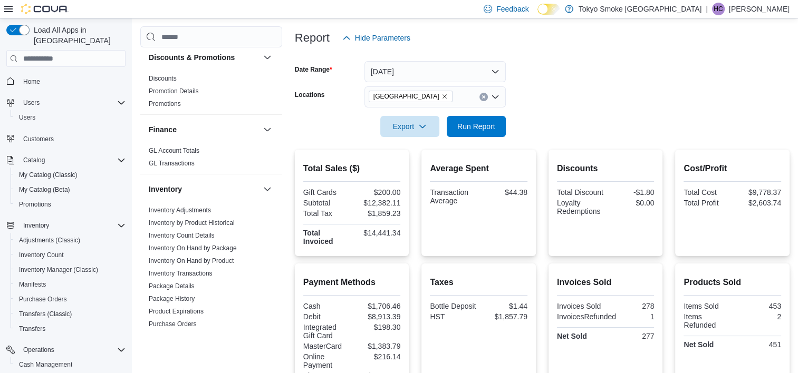
scroll to position [0, 0]
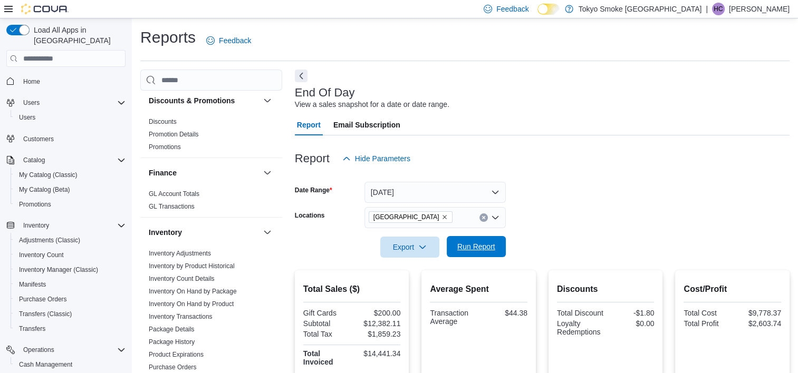
click at [470, 251] on span "Run Report" at bounding box center [476, 246] width 38 height 11
click at [472, 258] on div at bounding box center [542, 264] width 495 height 13
click at [474, 247] on span "Run Report" at bounding box center [476, 246] width 38 height 11
click at [679, 140] on div at bounding box center [542, 141] width 495 height 13
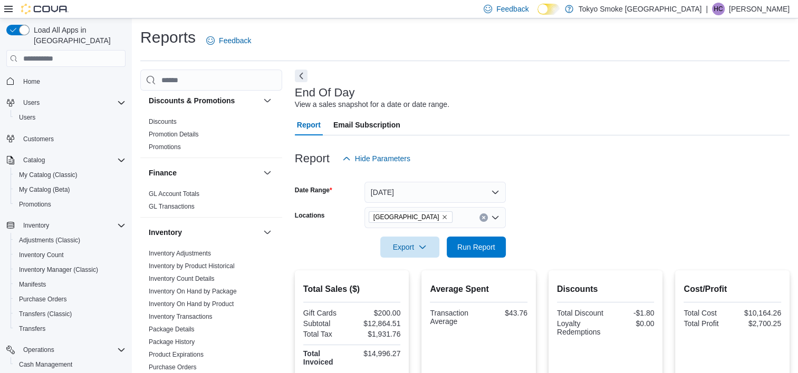
click at [679, 140] on div at bounding box center [542, 141] width 495 height 13
click at [586, 168] on div "Report Hide Parameters" at bounding box center [542, 158] width 495 height 21
click at [478, 241] on span "Run Report" at bounding box center [476, 246] width 46 height 21
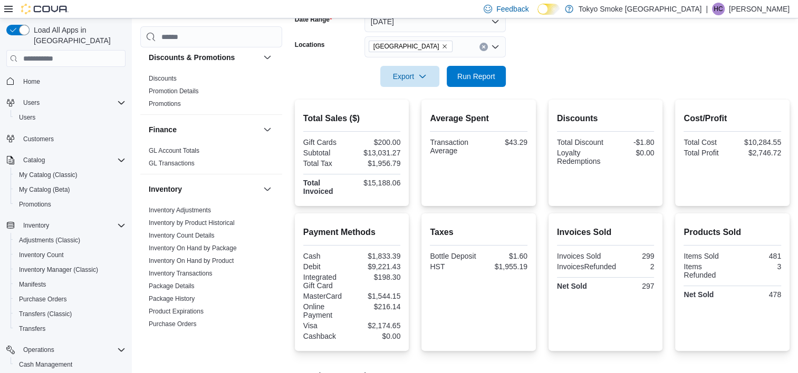
scroll to position [13, 0]
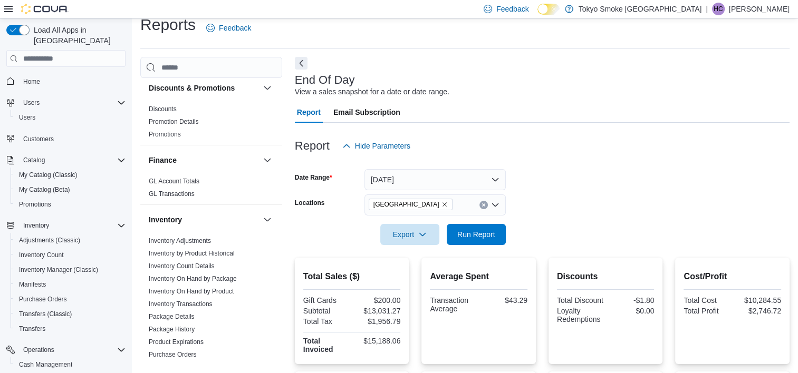
click at [633, 199] on form "Date Range Today Locations Mount Pearl Commonwealth Export Run Report" at bounding box center [542, 201] width 495 height 89
click at [570, 207] on form "Date Range Today Locations Mount Pearl Commonwealth Export Run Report" at bounding box center [542, 201] width 495 height 89
click at [466, 232] on span "Run Report" at bounding box center [476, 234] width 38 height 11
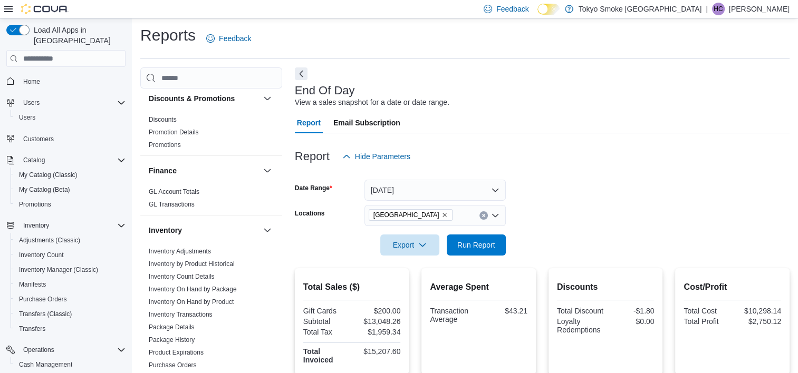
scroll to position [0, 0]
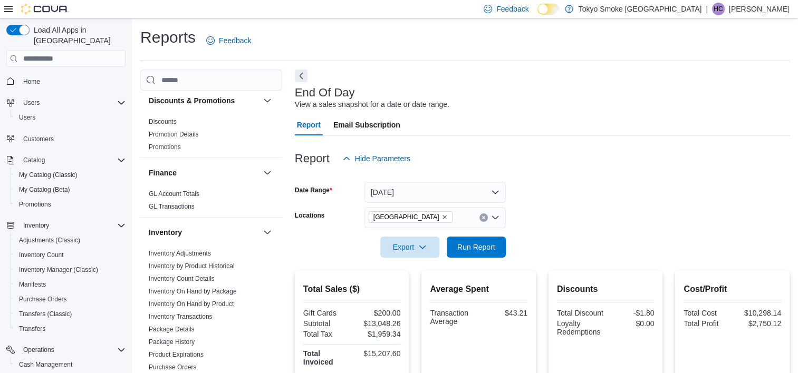
click at [530, 89] on div "End Of Day View a sales snapshot for a date or date range." at bounding box center [539, 98] width 489 height 24
click at [453, 250] on span "Run Report" at bounding box center [476, 246] width 46 height 21
click at [709, 169] on div "Report Hide Parameters" at bounding box center [542, 158] width 495 height 21
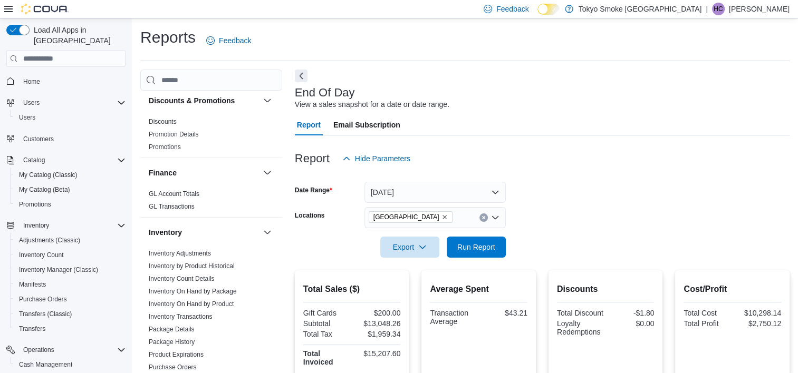
click at [584, 171] on div at bounding box center [542, 175] width 495 height 13
click at [687, 199] on form "Date Range Today Locations Mount Pearl Commonwealth Export Run Report" at bounding box center [542, 213] width 495 height 89
click at [479, 253] on span "Run Report" at bounding box center [476, 246] width 46 height 21
click at [615, 198] on form "Date Range Today Locations Mount Pearl Commonwealth Export Run Report" at bounding box center [542, 213] width 495 height 89
click at [574, 185] on form "Date Range Today Locations Mount Pearl Commonwealth Export Run Report" at bounding box center [542, 213] width 495 height 89
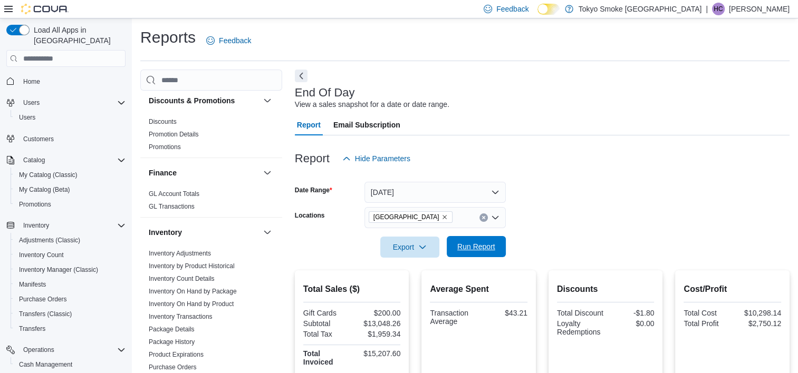
click at [504, 246] on button "Run Report" at bounding box center [476, 246] width 59 height 21
